Goal: Transaction & Acquisition: Purchase product/service

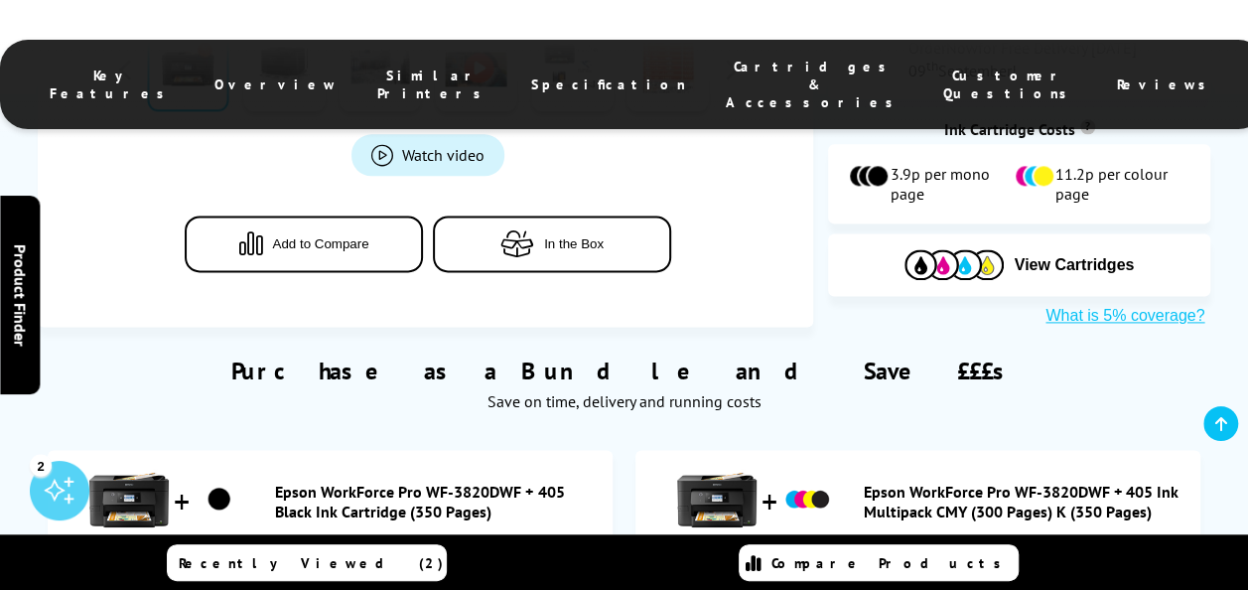
scroll to position [1290, 0]
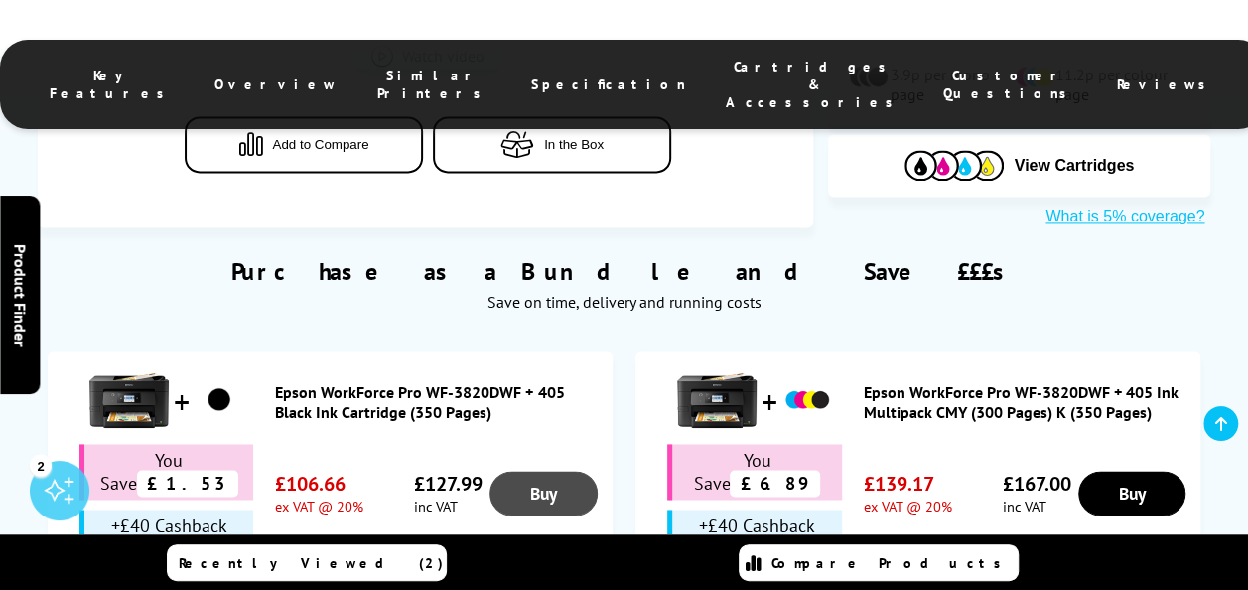
click at [545, 470] on link "Buy" at bounding box center [542, 492] width 107 height 45
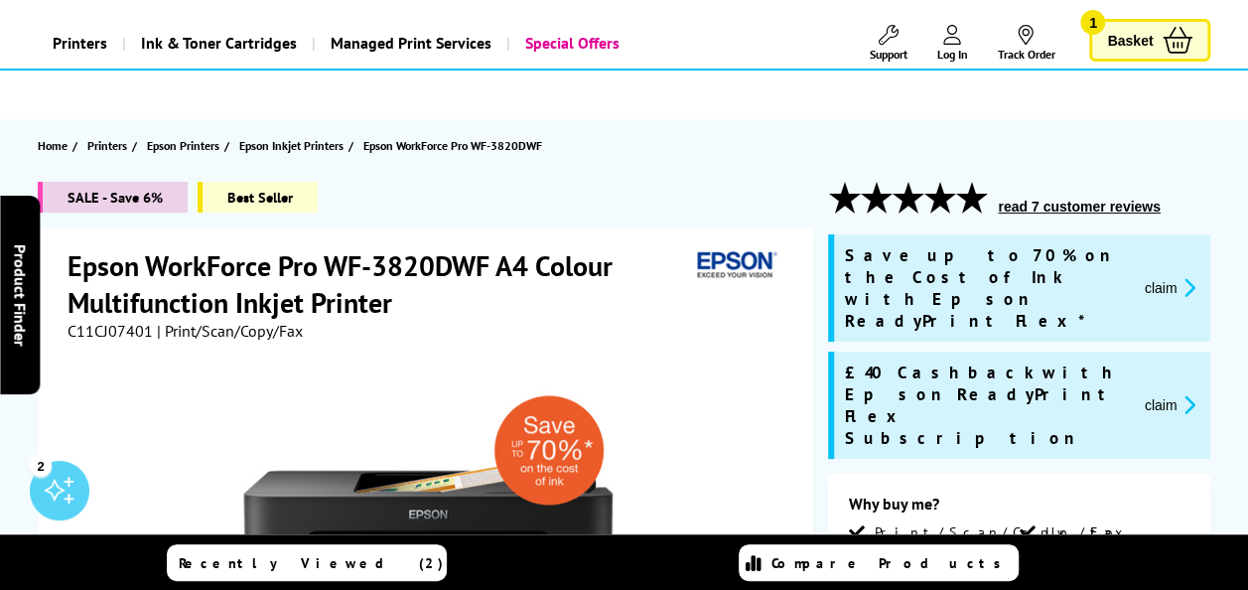
scroll to position [0, 0]
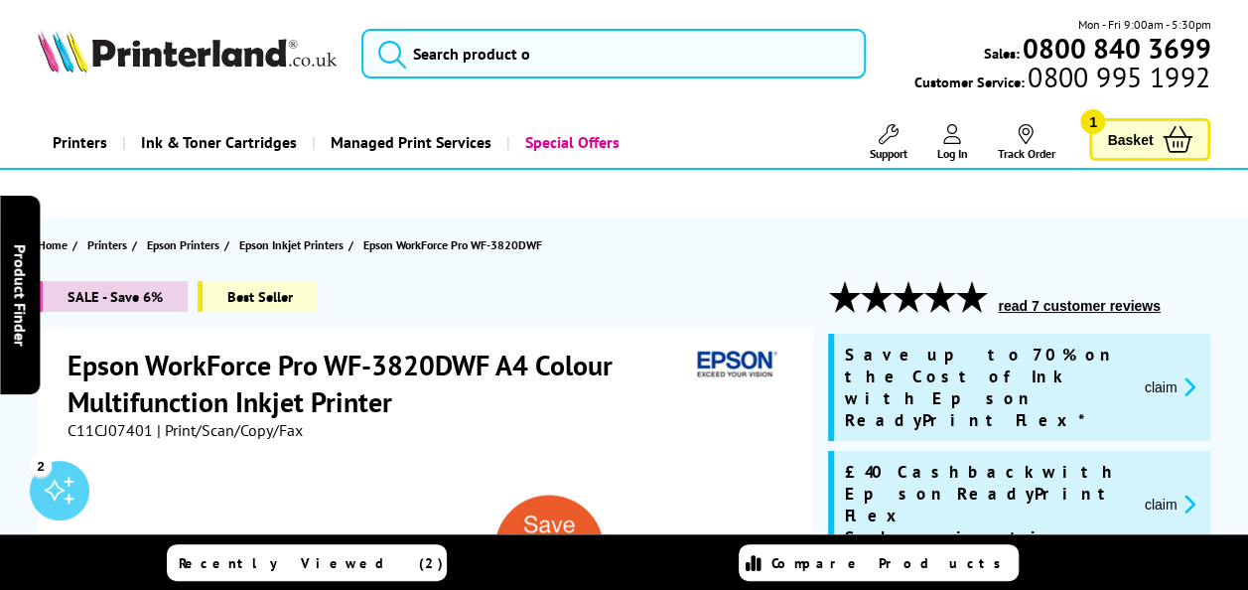
click at [1128, 140] on span "Basket" at bounding box center [1130, 139] width 46 height 27
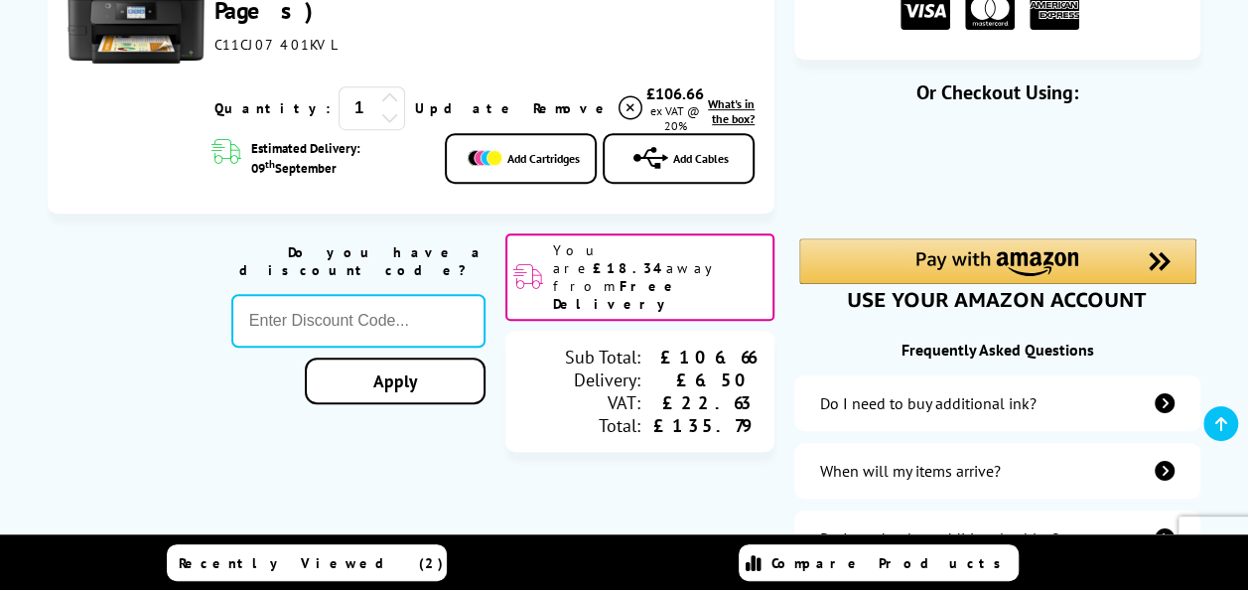
scroll to position [397, 0]
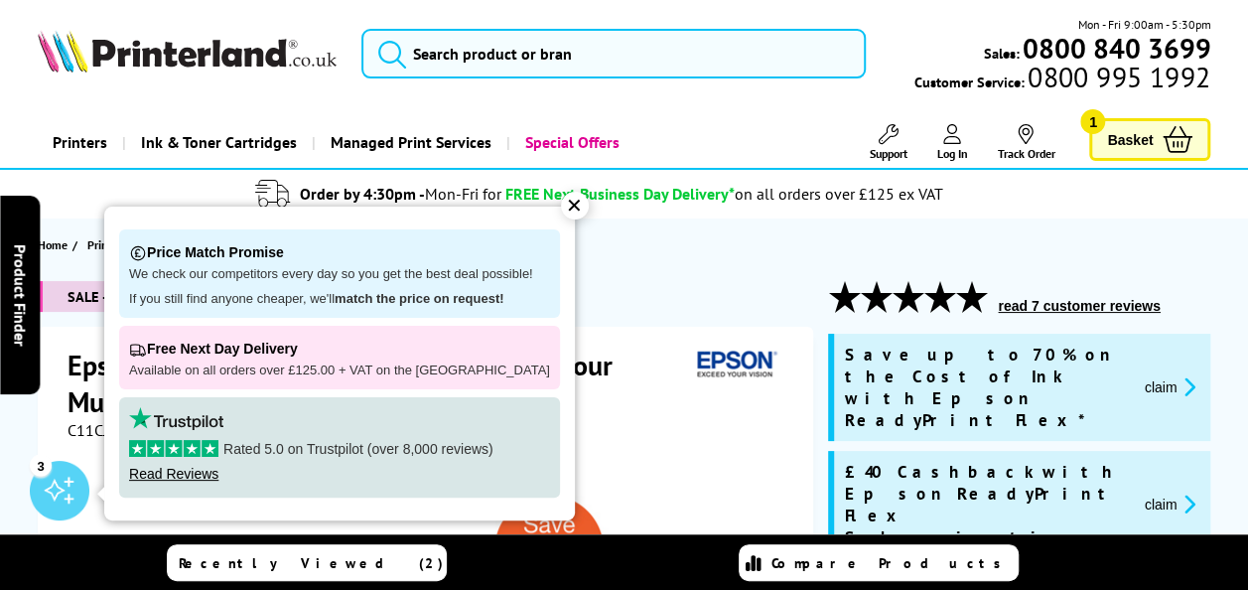
click at [564, 201] on div "✕" at bounding box center [575, 206] width 28 height 28
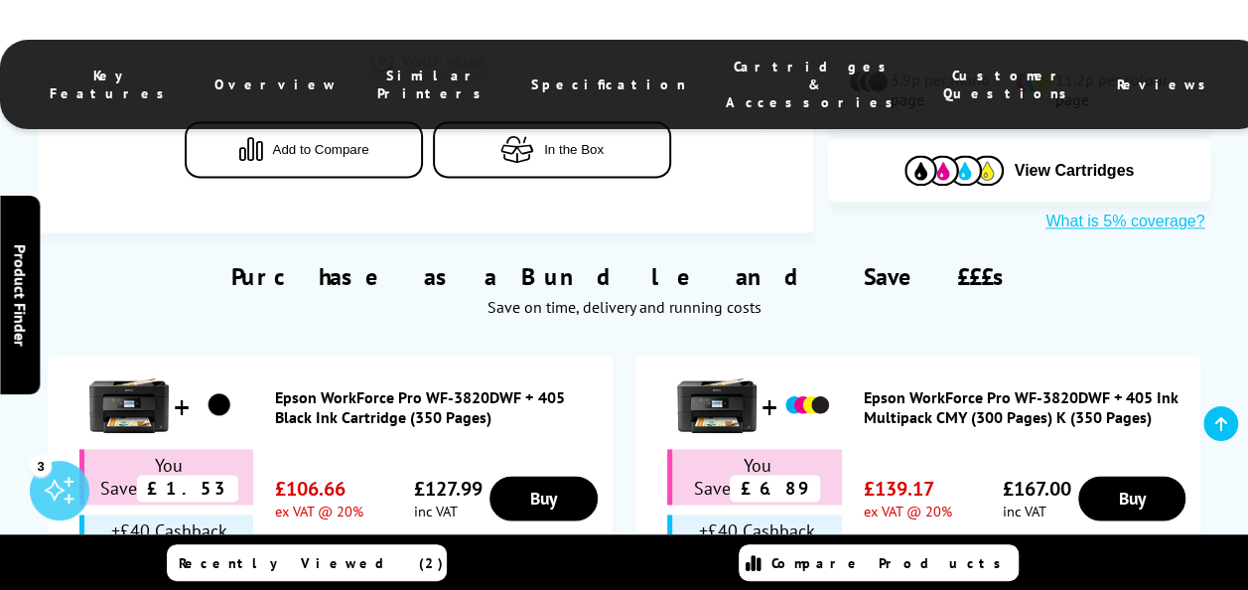
scroll to position [1290, 0]
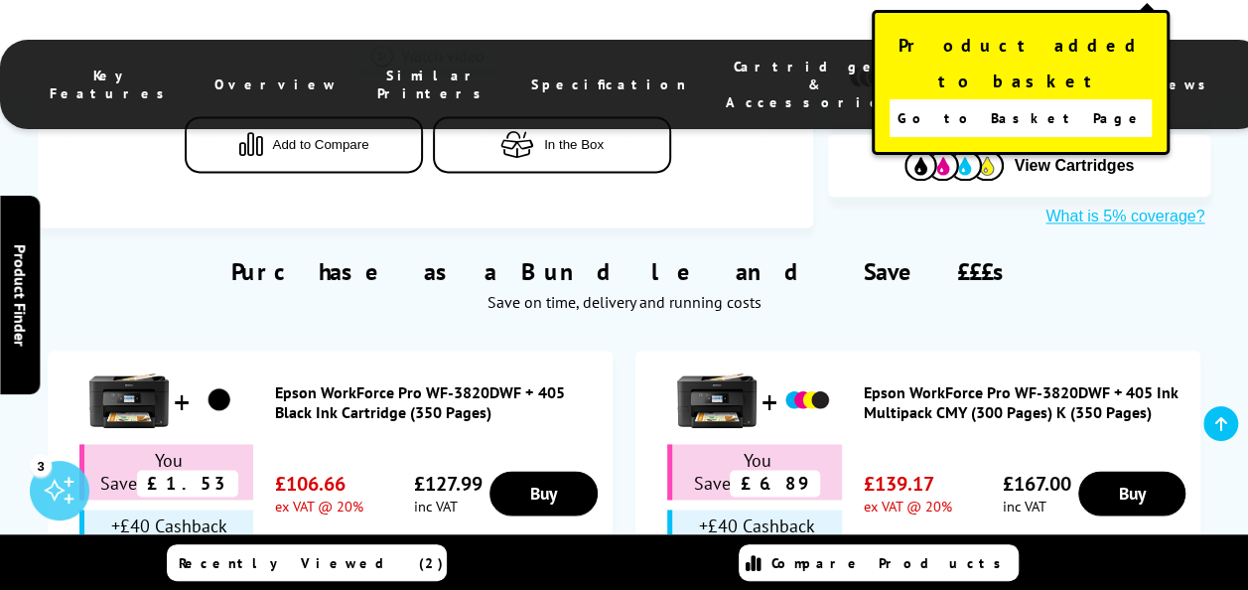
click at [1034, 104] on span "Go to Basket Page" at bounding box center [1020, 118] width 247 height 28
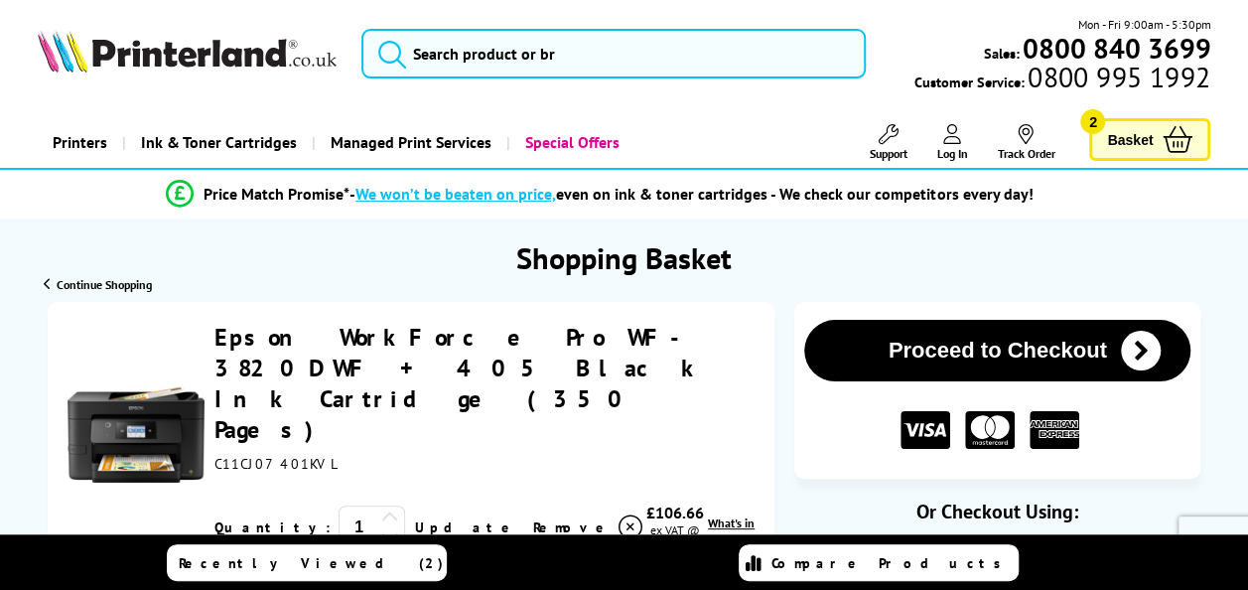
click at [1139, 347] on icon "submit" at bounding box center [1140, 350] width 40 height 40
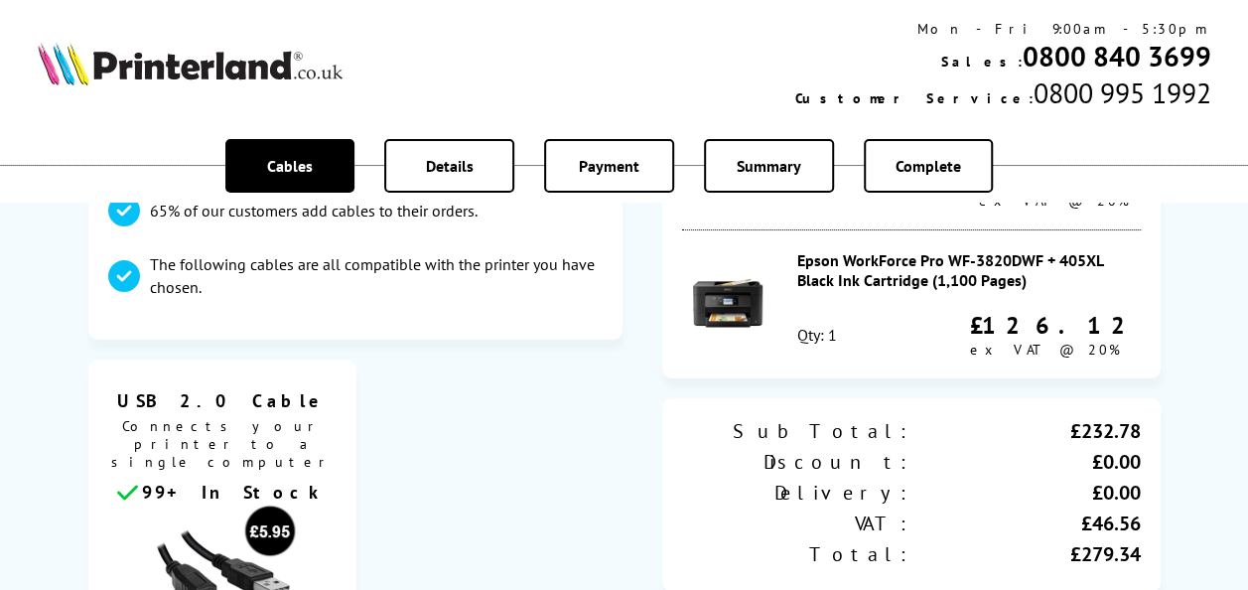
scroll to position [99, 0]
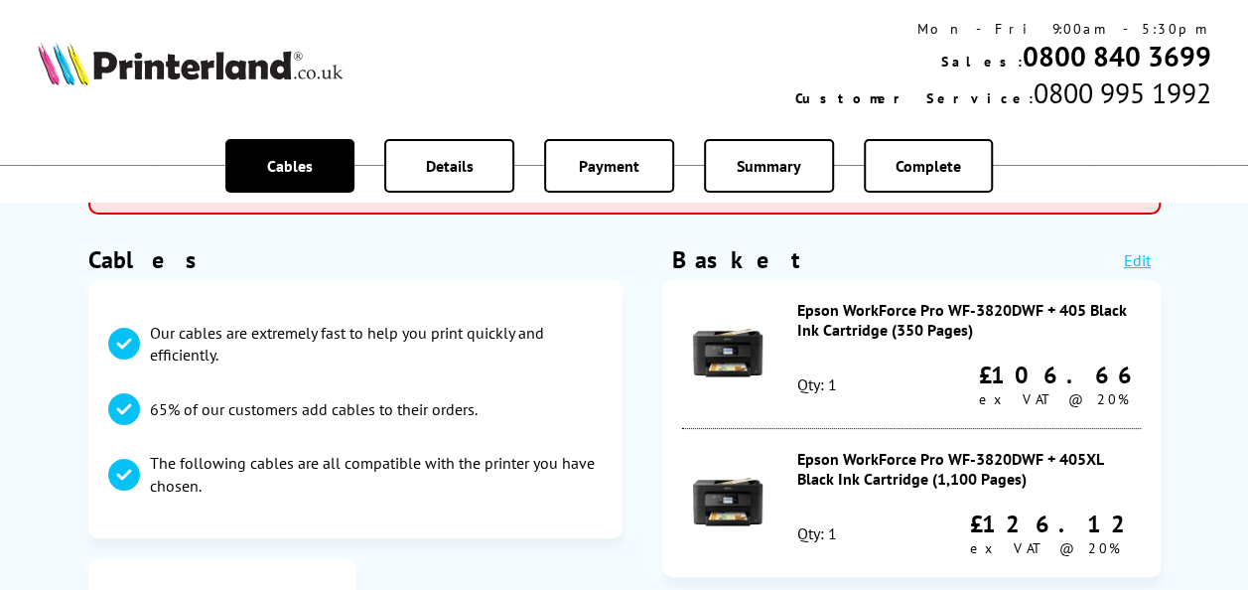
click at [1137, 254] on link "Edit" at bounding box center [1136, 260] width 27 height 20
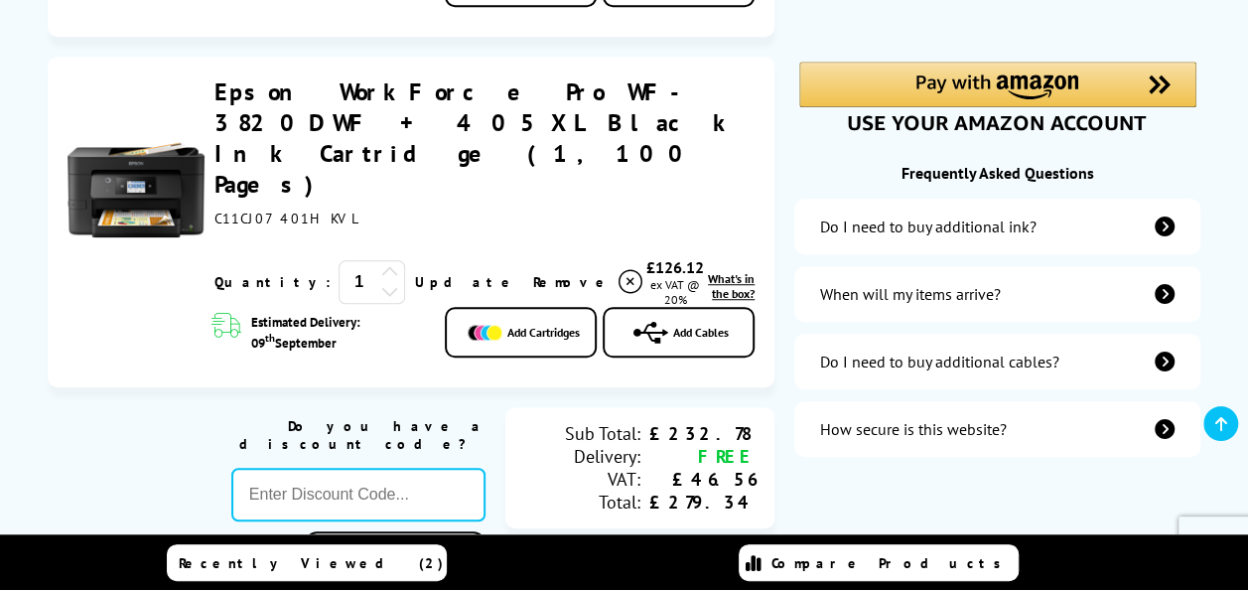
scroll to position [298, 0]
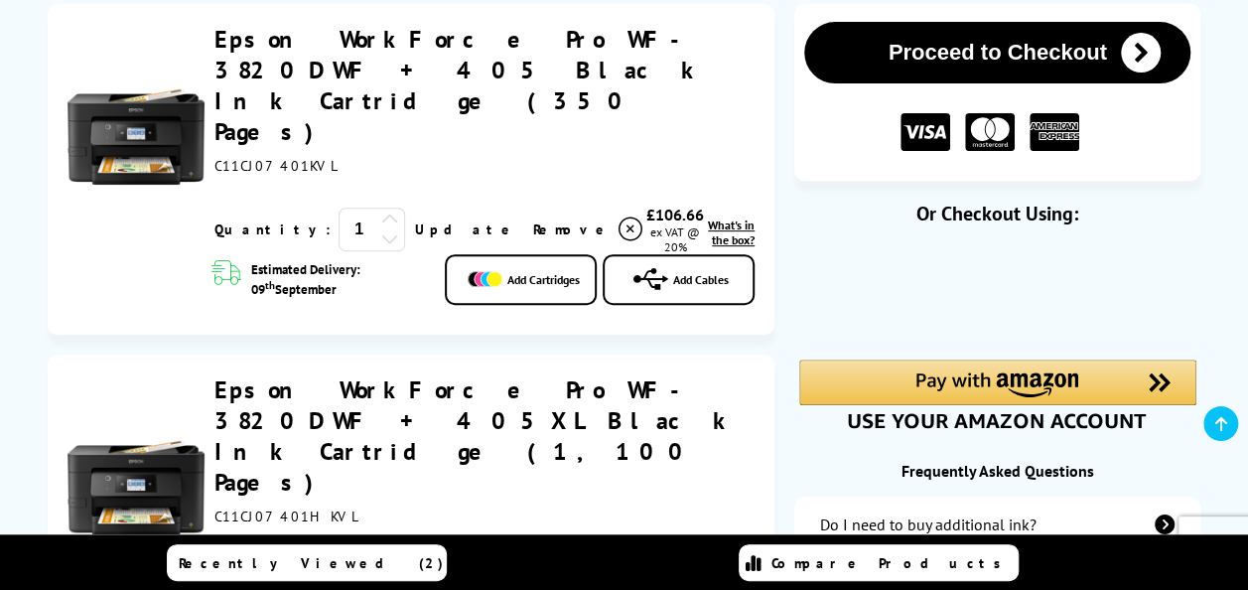
click at [533, 220] on span "Remove" at bounding box center [572, 229] width 78 height 18
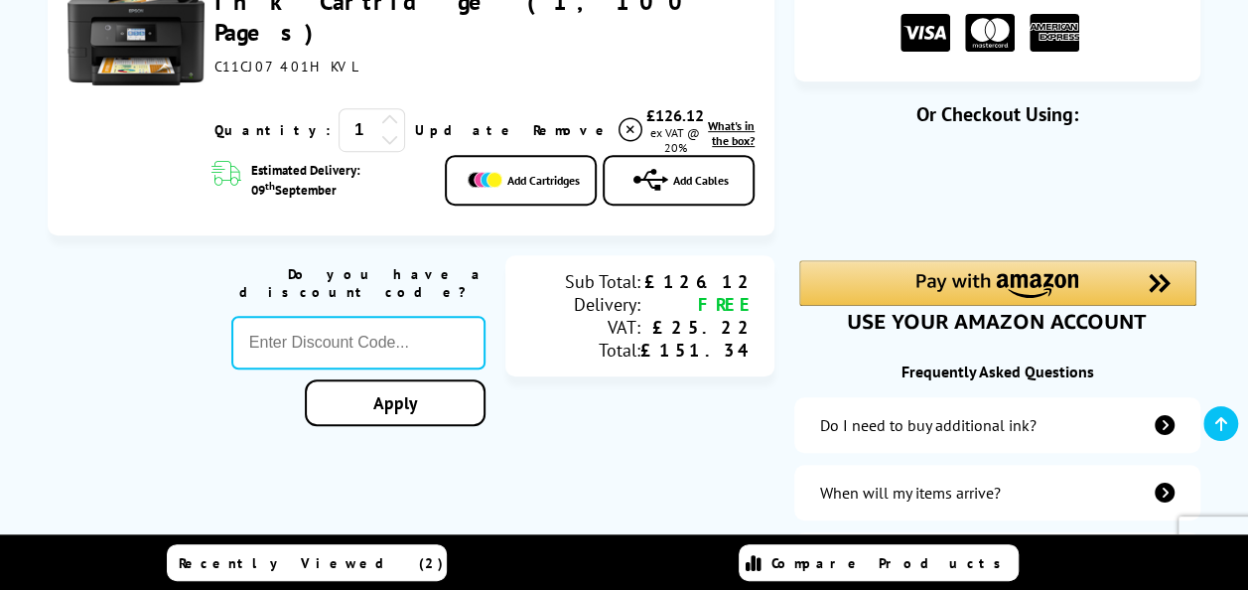
scroll to position [198, 0]
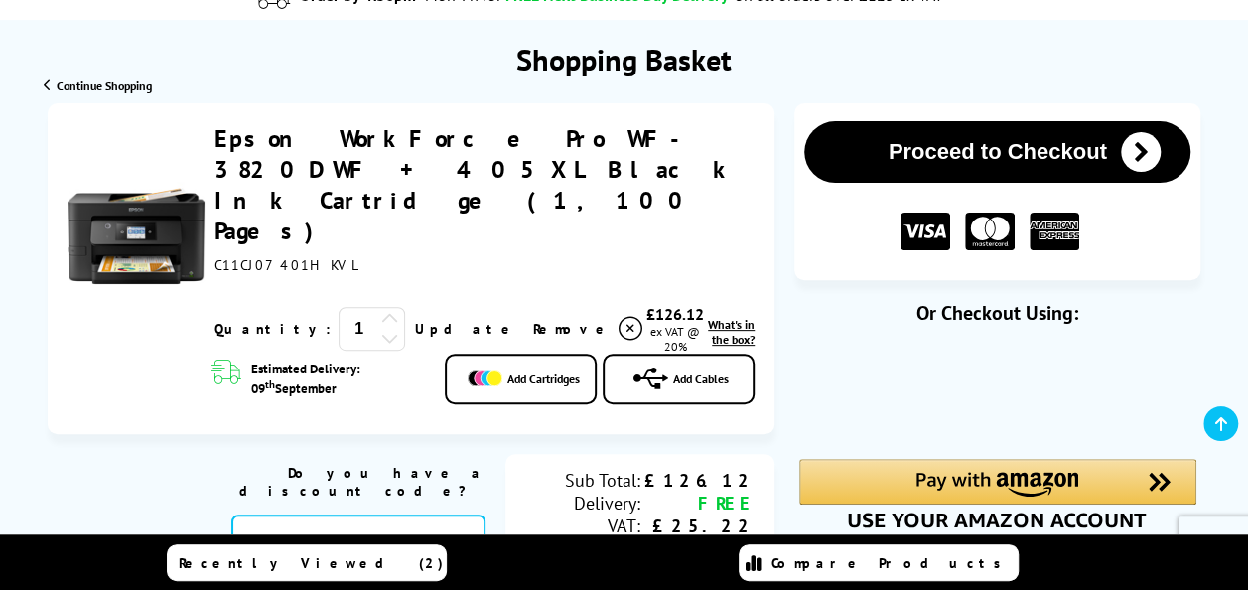
click at [1139, 145] on icon "submit" at bounding box center [1140, 152] width 40 height 40
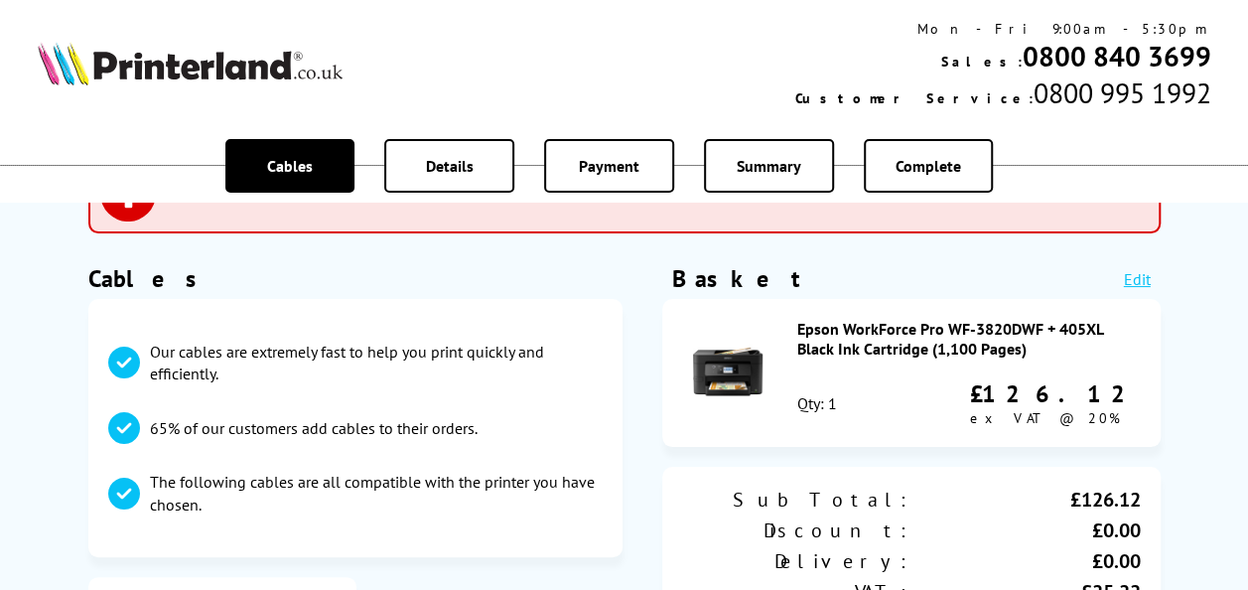
scroll to position [99, 0]
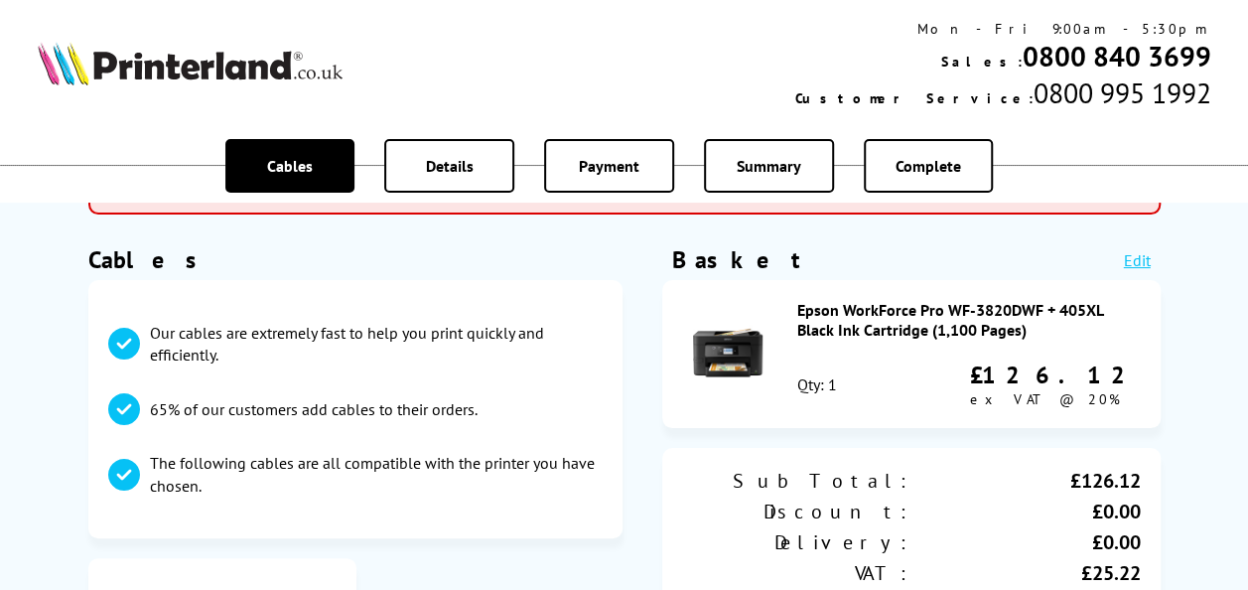
click at [1136, 257] on link "Edit" at bounding box center [1136, 260] width 27 height 20
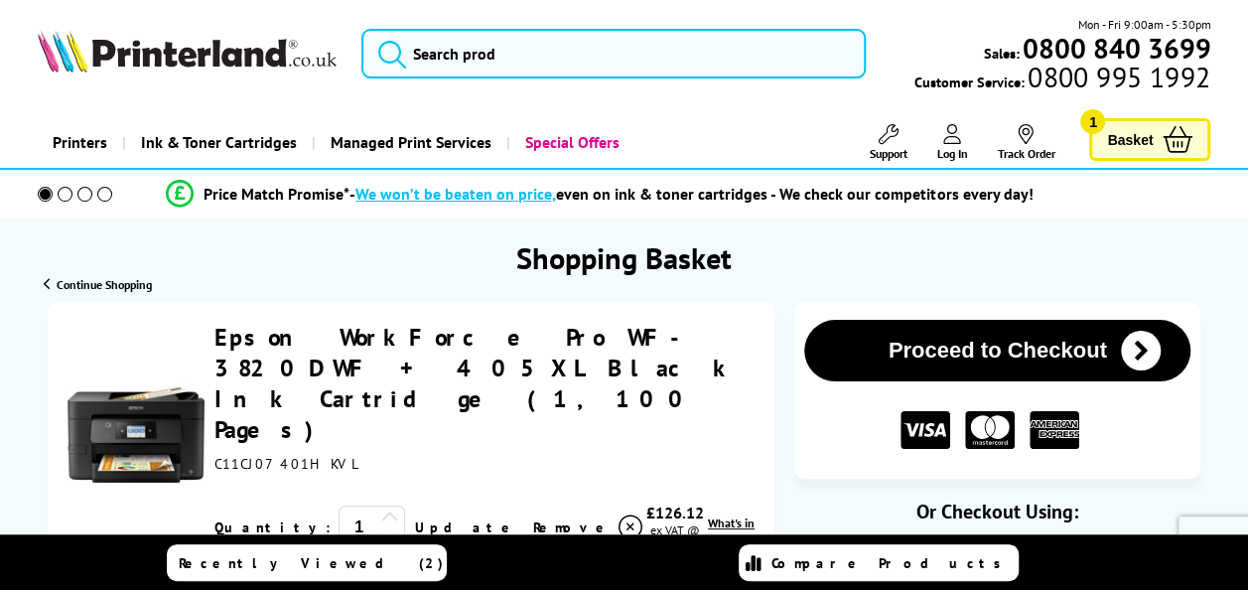
click at [618, 515] on icon at bounding box center [630, 527] width 24 height 24
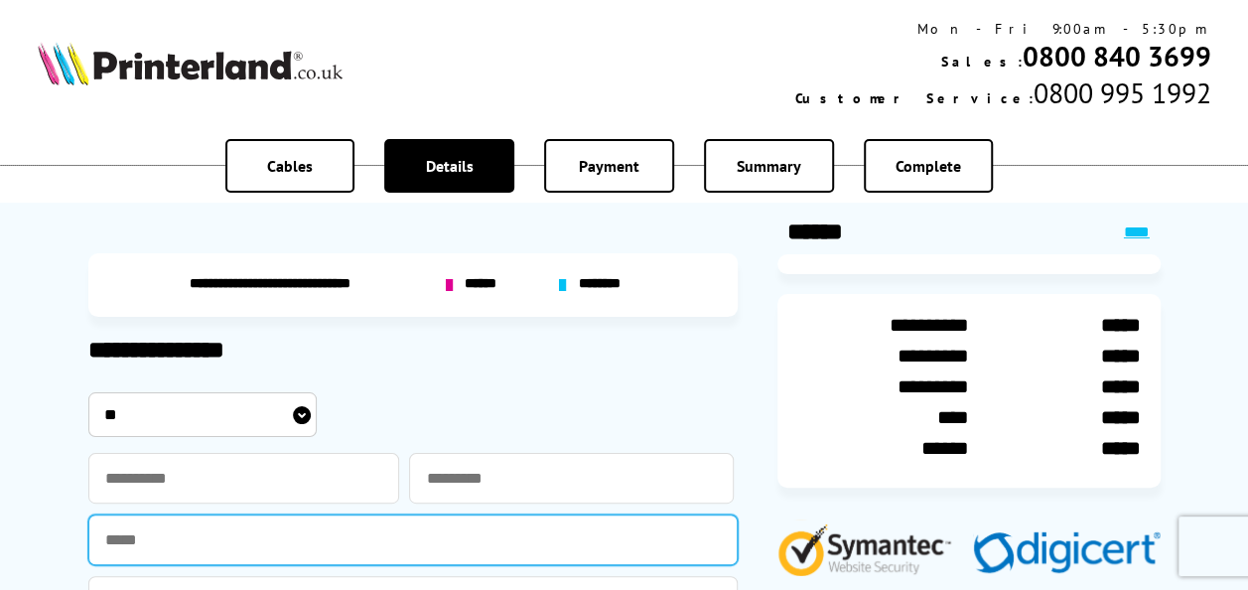
drag, startPoint x: 631, startPoint y: 526, endPoint x: 641, endPoint y: 532, distance: 11.6
